Goal: Task Accomplishment & Management: Complete application form

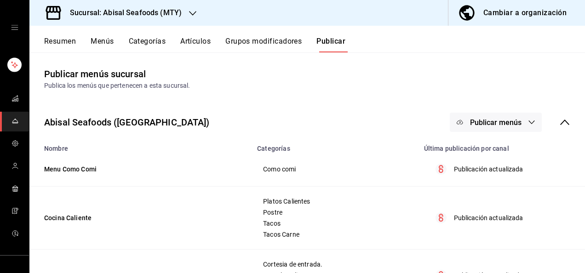
click at [17, 121] on link "mailbox folders" at bounding box center [14, 122] width 29 height 20
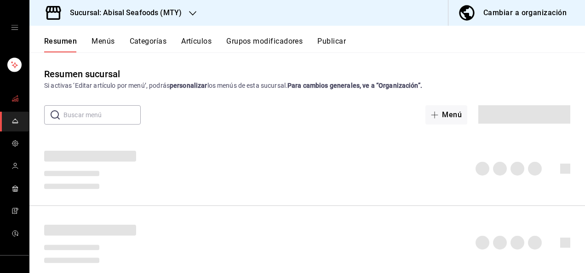
click at [17, 101] on link "mailbox folders" at bounding box center [14, 99] width 29 height 20
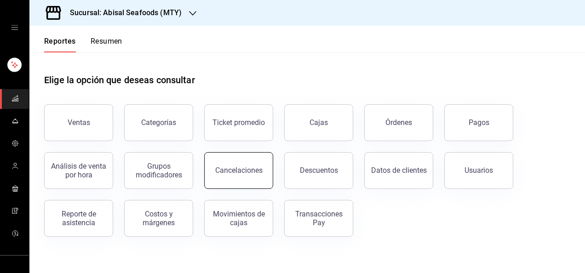
click at [233, 166] on div "Cancelaciones" at bounding box center [238, 170] width 47 height 9
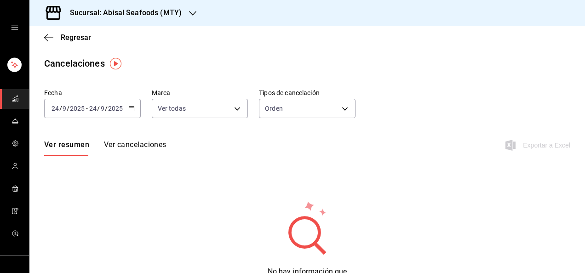
click at [110, 111] on input "2025" at bounding box center [116, 108] width 16 height 7
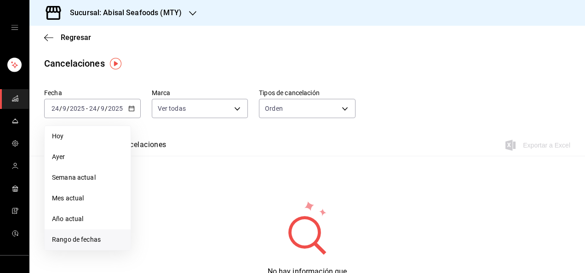
click at [86, 247] on li "Rango de fechas" at bounding box center [88, 239] width 86 height 21
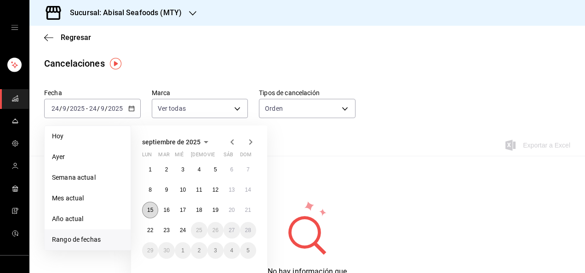
click at [152, 212] on abbr "15" at bounding box center [150, 210] width 6 height 6
click at [246, 209] on abbr "21" at bounding box center [248, 210] width 6 height 6
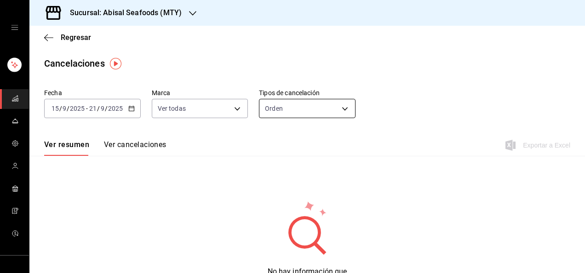
click at [329, 109] on body "Sucursal: Abisal Seafoods (MTY) Regresar Cancelaciones Fecha [DATE] [DATE] - [D…" at bounding box center [292, 136] width 585 height 273
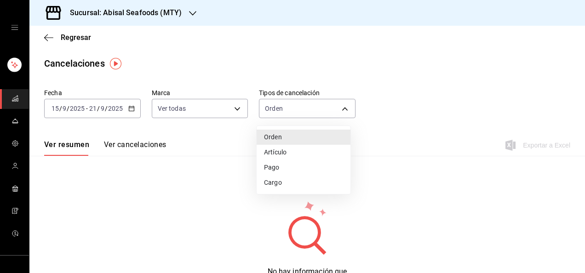
click at [299, 150] on li "Artículo" at bounding box center [303, 152] width 94 height 15
type input "ORDER_ITEM"
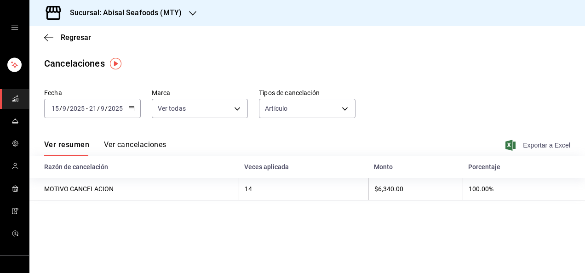
click at [530, 143] on span "Exportar a Excel" at bounding box center [538, 145] width 63 height 11
click at [140, 143] on button "Ver cancelaciones" at bounding box center [135, 148] width 63 height 16
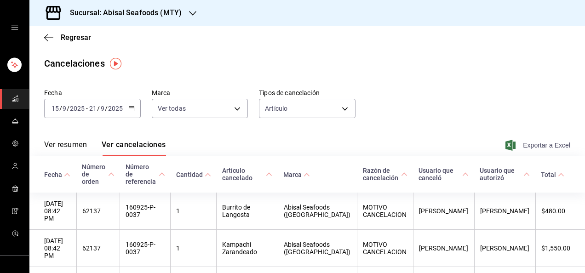
click at [527, 144] on span "Exportar a Excel" at bounding box center [538, 145] width 63 height 11
click at [15, 165] on icon "mailbox folders" at bounding box center [14, 165] width 7 height 7
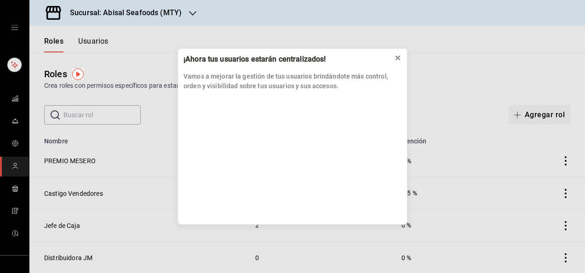
click at [401, 56] on button at bounding box center [397, 58] width 15 height 15
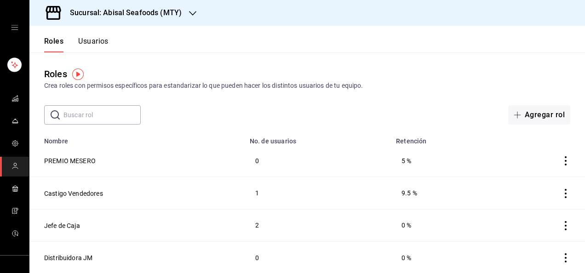
click at [98, 40] on button "Usuarios" at bounding box center [93, 45] width 30 height 16
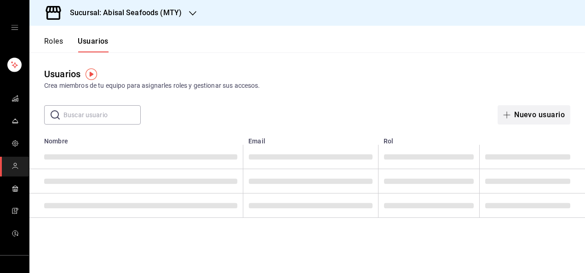
click at [511, 114] on span "button" at bounding box center [508, 114] width 11 height 7
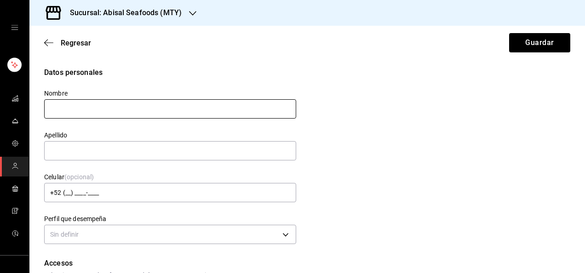
click at [213, 110] on input "text" at bounding box center [170, 108] width 252 height 19
type input "d"
type input "[PERSON_NAME]"
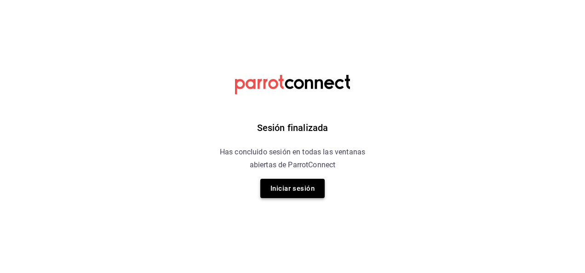
click at [287, 189] on button "Iniciar sesión" at bounding box center [292, 188] width 64 height 19
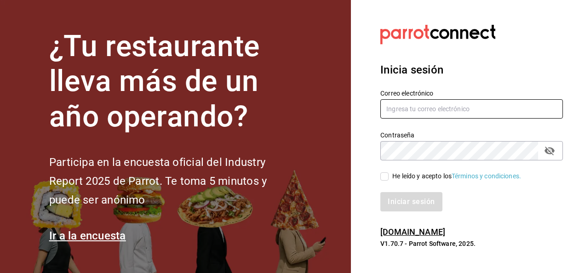
click at [437, 109] on input "text" at bounding box center [471, 108] width 182 height 19
type input "[EMAIL_ADDRESS][DOMAIN_NAME]"
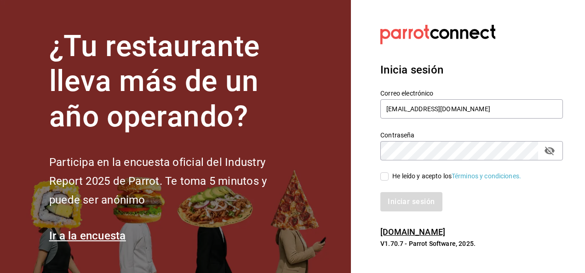
click at [387, 177] on input "He leído y acepto los Términos y condiciones." at bounding box center [384, 176] width 8 height 8
checkbox input "true"
click at [405, 199] on button "Iniciar sesión" at bounding box center [411, 201] width 63 height 19
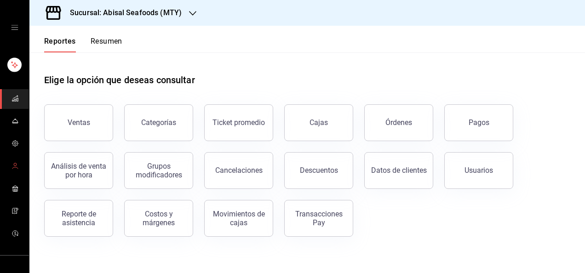
click at [14, 170] on span "mailbox folders" at bounding box center [14, 166] width 7 height 12
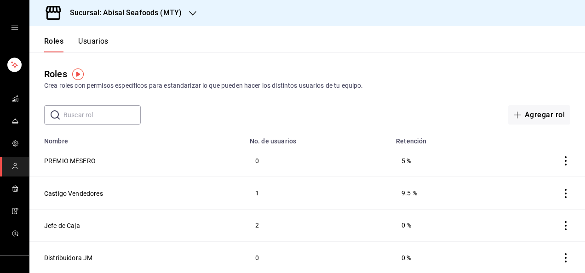
click at [398, 55] on div "Roles Crea roles con permisos específicos para estandarizar lo que pueden hacer…" at bounding box center [306, 88] width 555 height 72
click at [92, 42] on button "Usuarios" at bounding box center [93, 45] width 30 height 16
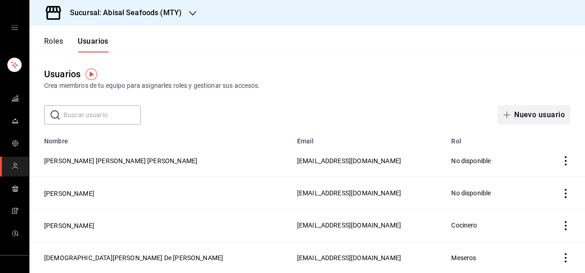
click at [545, 119] on button "Nuevo usuario" at bounding box center [533, 114] width 73 height 19
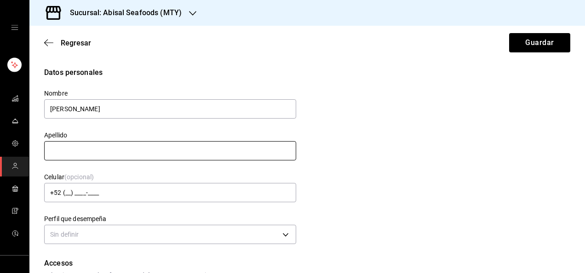
click at [244, 154] on input "text" at bounding box center [170, 150] width 252 height 19
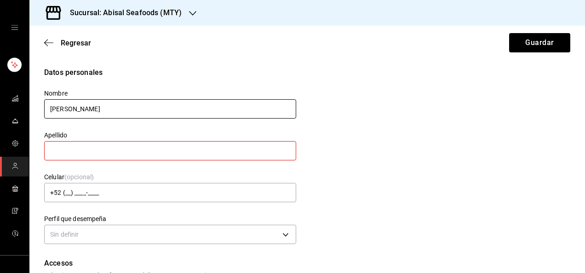
click at [234, 108] on input "David Saul" at bounding box center [170, 108] width 252 height 19
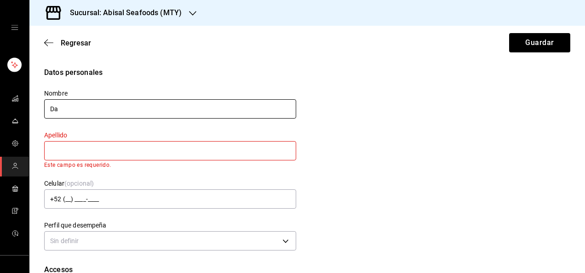
type input "D"
type input "[PERSON_NAME]"
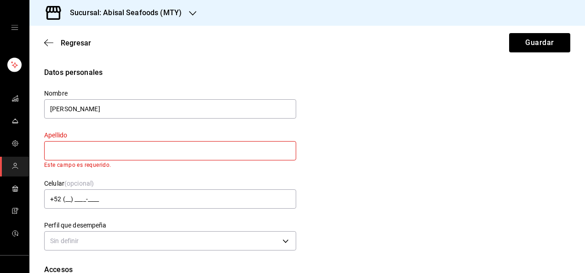
click at [210, 148] on input "text" at bounding box center [170, 150] width 252 height 19
type input "Torres Mata"
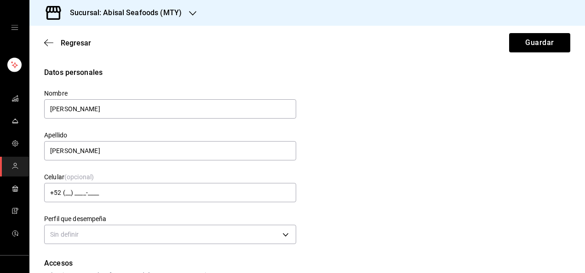
click at [310, 182] on div "Datos personales Nombre Diego Saul Apellido Torres Mata Celular (opcional) +52 …" at bounding box center [307, 157] width 526 height 180
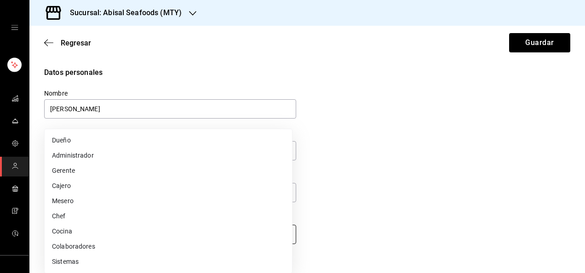
click at [280, 236] on body "Sucursal: Abisal Seafoods (MTY) Regresar Guardar Datos personales Nombre Diego …" at bounding box center [292, 136] width 585 height 273
click at [280, 236] on li "Cocina" at bounding box center [168, 231] width 247 height 15
type input "KITCHEN"
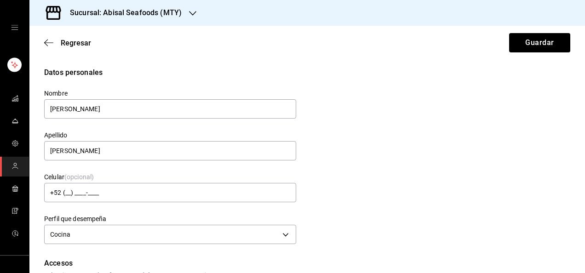
click at [372, 213] on div "Datos personales Nombre Diego Saul Apellido Torres Mata Celular (opcional) +52 …" at bounding box center [307, 157] width 526 height 180
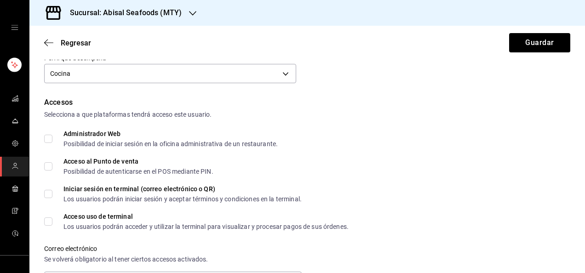
scroll to position [165, 0]
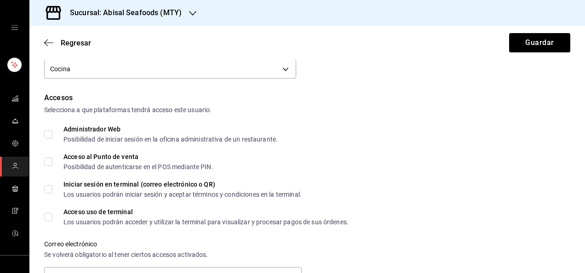
click at [48, 160] on input "Acceso al Punto de venta Posibilidad de autenticarse en el POS mediante PIN." at bounding box center [48, 162] width 8 height 8
checkbox input "true"
click at [342, 131] on div "Administrador Web Posibilidad de iniciar sesión en la oficina administrativa de…" at bounding box center [307, 134] width 526 height 17
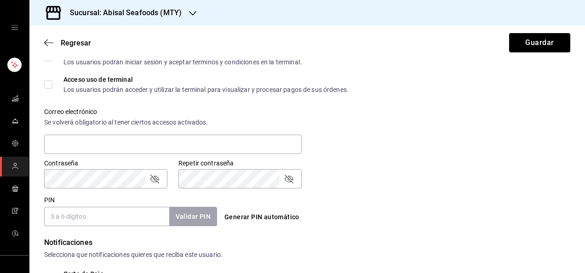
scroll to position [313, 0]
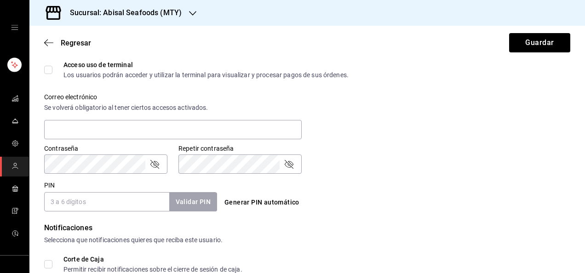
click at [128, 203] on input "PIN" at bounding box center [106, 201] width 125 height 19
type input "1379"
click at [188, 202] on button "Validar PIN" at bounding box center [192, 202] width 49 height 20
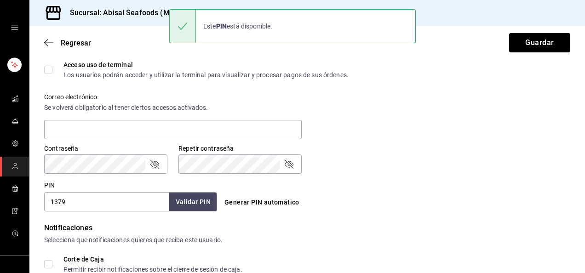
click at [405, 178] on div "PIN 1379 Validar PIN ​ Generar PIN automático" at bounding box center [305, 194] width 530 height 34
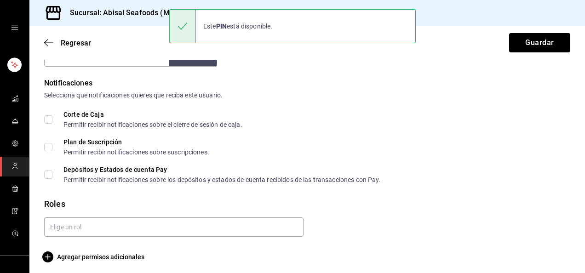
scroll to position [462, 0]
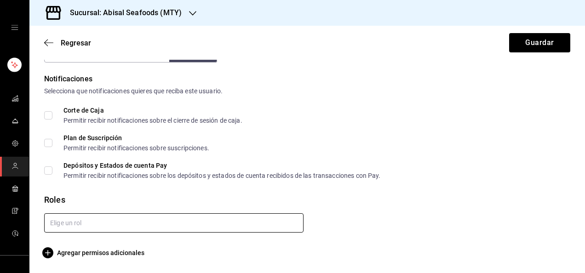
click at [214, 222] on input "text" at bounding box center [173, 222] width 259 height 19
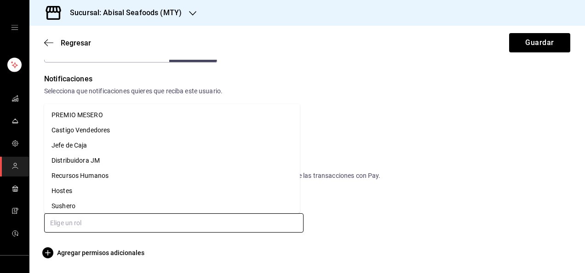
click at [197, 203] on li "Sushero" at bounding box center [172, 206] width 256 height 15
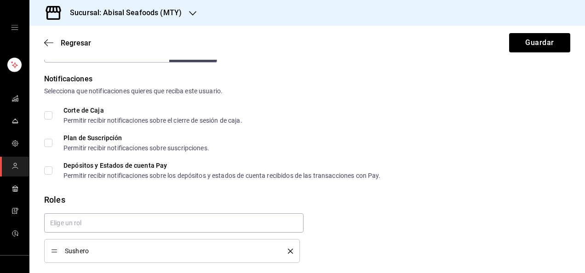
click at [449, 93] on div "Selecciona que notificaciones quieres que reciba este usuario." at bounding box center [307, 91] width 526 height 10
click at [532, 49] on button "Guardar" at bounding box center [539, 42] width 61 height 19
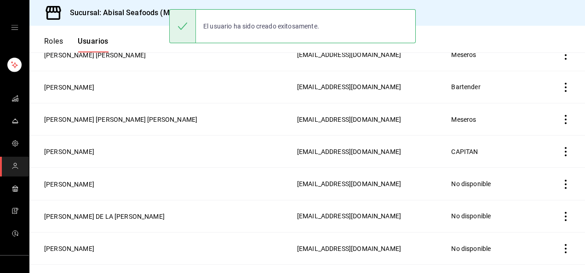
scroll to position [493, 0]
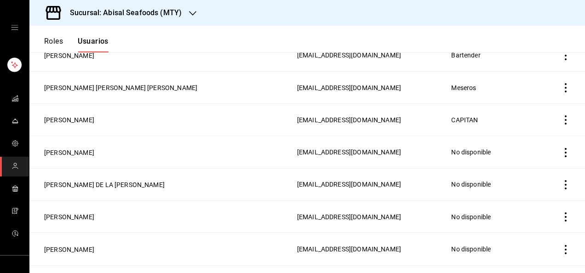
click at [196, 82] on td "Luis David Ortiz Manuel" at bounding box center [160, 87] width 262 height 32
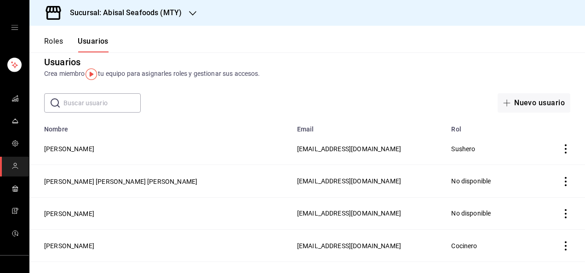
scroll to position [0, 0]
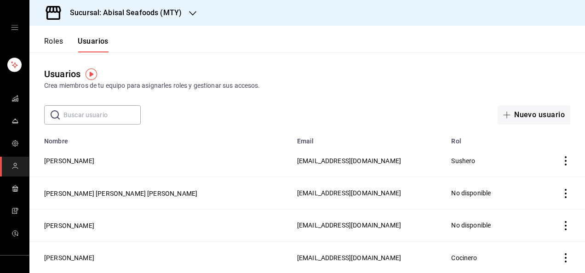
click at [108, 108] on input "text" at bounding box center [101, 115] width 77 height 18
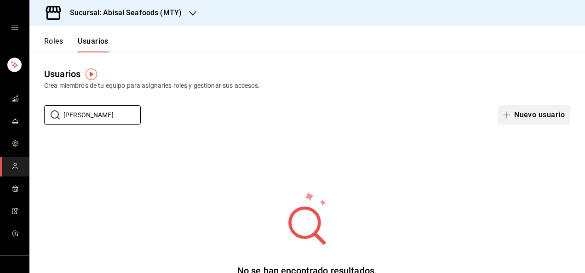
type input "alonso"
click at [503, 117] on icon "button" at bounding box center [506, 114] width 7 height 7
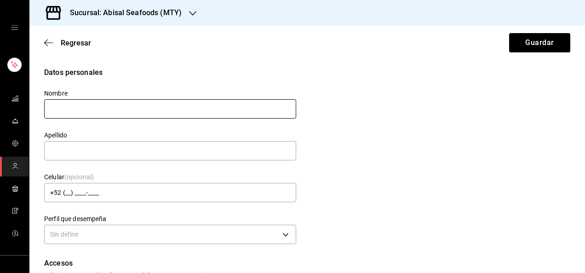
click at [219, 103] on input "text" at bounding box center [170, 108] width 252 height 19
type input "A"
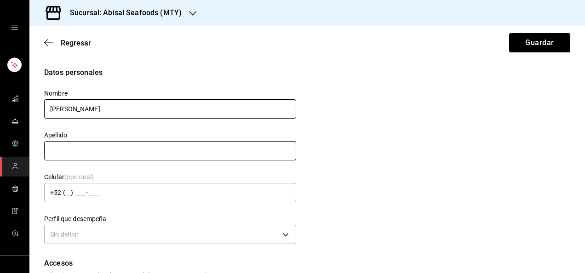
type input "Jorge Alonso"
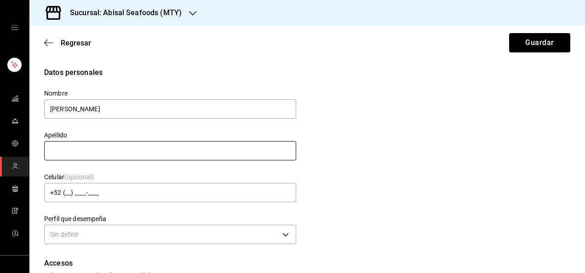
click at [245, 155] on input "text" at bounding box center [170, 150] width 252 height 19
type input "Guerrero Silva"
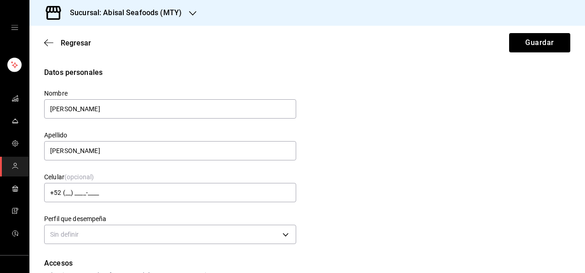
click at [328, 167] on div "Datos personales Nombre Jorge Alonso Apellido Guerrero Silva Celular (opcional)…" at bounding box center [307, 157] width 526 height 180
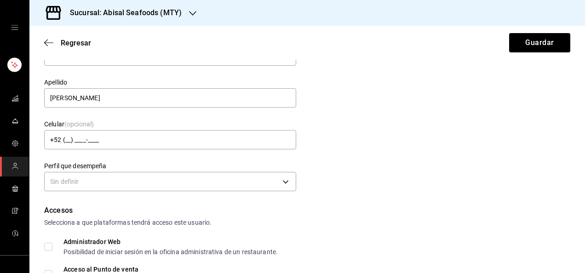
scroll to position [55, 0]
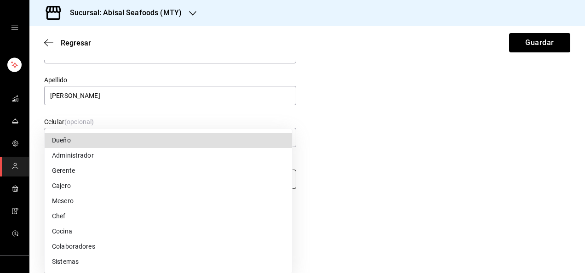
click at [266, 181] on body "Sucursal: Abisal Seafoods (MTY) Regresar Guardar Datos personales Nombre Jorge …" at bounding box center [292, 136] width 585 height 273
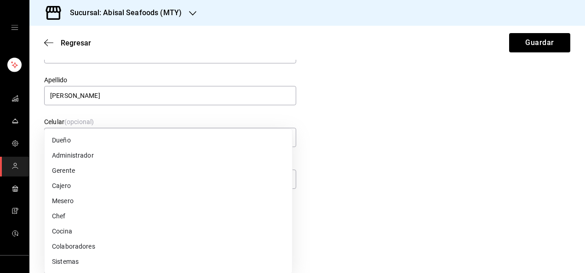
click at [162, 231] on li "Cocina" at bounding box center [168, 231] width 247 height 15
type input "KITCHEN"
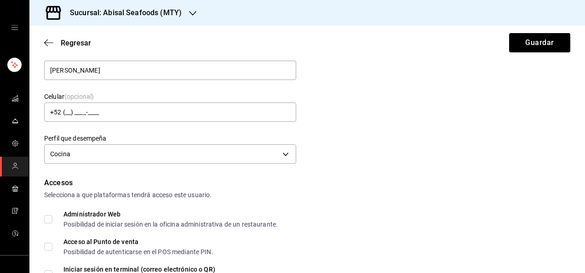
scroll to position [110, 0]
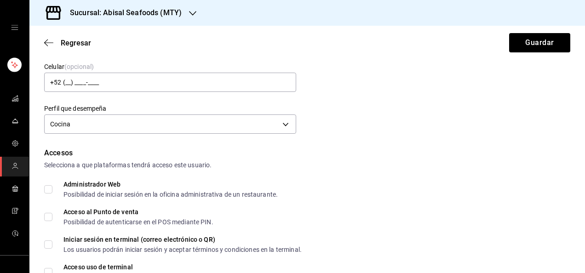
click at [50, 219] on input "Acceso al Punto de venta Posibilidad de autenticarse en el POS mediante PIN." at bounding box center [48, 217] width 8 height 8
checkbox input "true"
click at [404, 187] on div "Administrador Web Posibilidad de iniciar sesión en la oficina administrativa de…" at bounding box center [307, 189] width 526 height 17
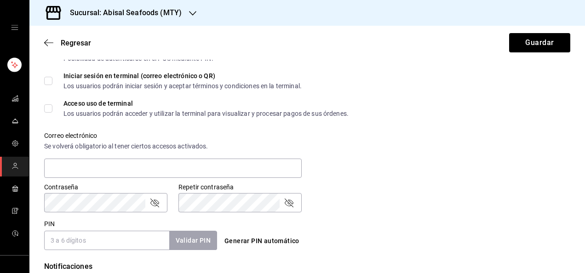
scroll to position [294, 0]
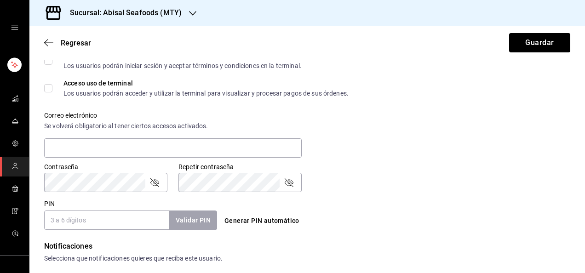
click at [83, 224] on input "PIN" at bounding box center [106, 220] width 125 height 19
type input "1793"
click at [200, 217] on button "Validar PIN" at bounding box center [192, 221] width 49 height 20
click at [387, 215] on div "Generar PIN automático" at bounding box center [307, 220] width 173 height 17
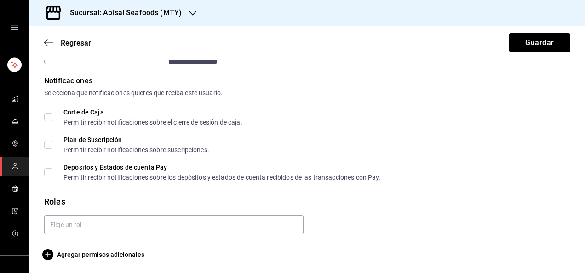
scroll to position [462, 0]
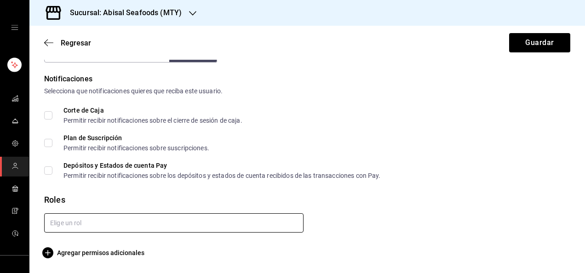
click at [268, 220] on input "text" at bounding box center [173, 222] width 259 height 19
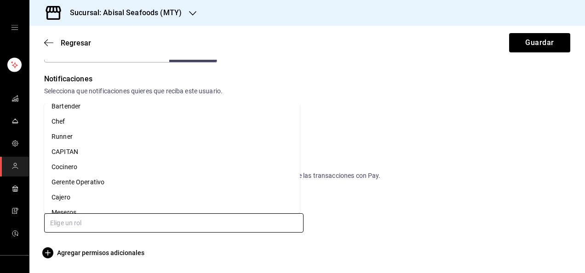
scroll to position [147, 0]
click at [201, 163] on li "Cocinero" at bounding box center [172, 165] width 256 height 15
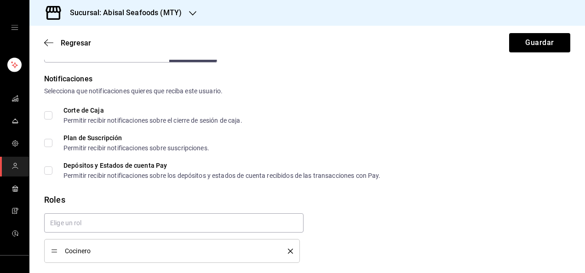
click at [443, 136] on div "Plan de Suscripción Permitir recibir notificaciones sobre suscripciones." at bounding box center [307, 143] width 526 height 17
click at [535, 38] on button "Guardar" at bounding box center [539, 42] width 61 height 19
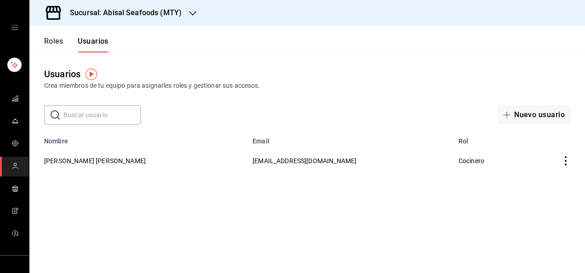
click at [96, 115] on input "text" at bounding box center [101, 115] width 77 height 18
click at [90, 42] on button "Usuarios" at bounding box center [93, 45] width 31 height 16
click at [43, 39] on div "Roles Usuarios" at bounding box center [68, 39] width 79 height 27
click at [58, 39] on button "Roles" at bounding box center [53, 45] width 19 height 16
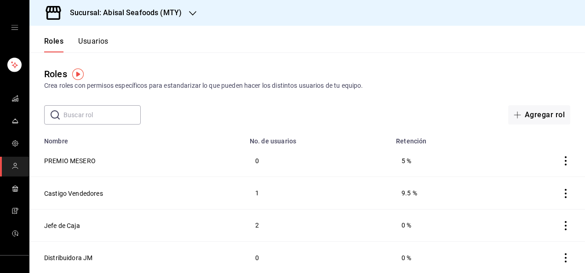
click at [98, 39] on button "Usuarios" at bounding box center [93, 45] width 30 height 16
